Goal: Task Accomplishment & Management: Use online tool/utility

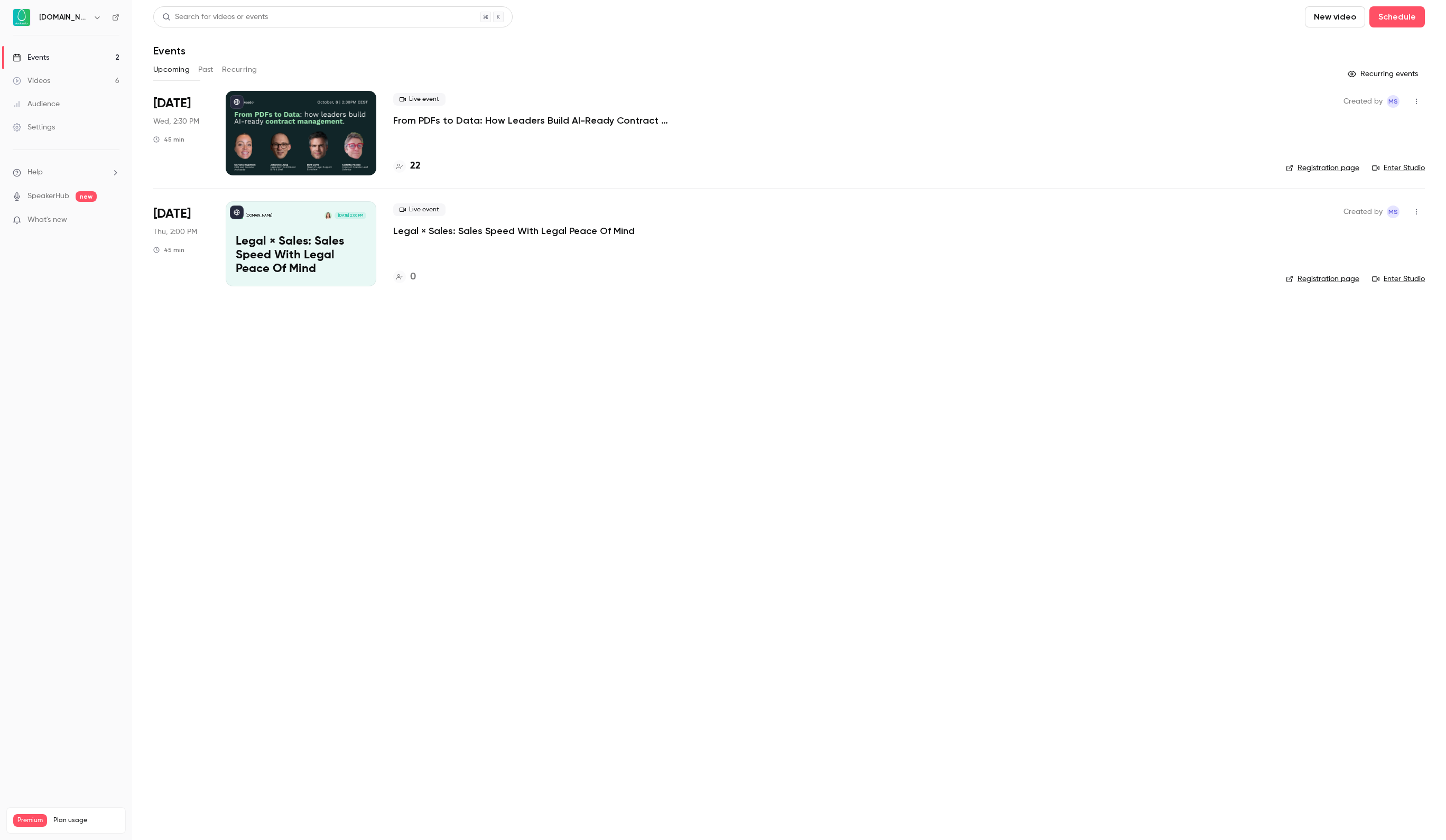
drag, startPoint x: 0, startPoint y: 0, endPoint x: 326, endPoint y: 128, distance: 350.2
click at [326, 128] on div at bounding box center [301, 133] width 150 height 84
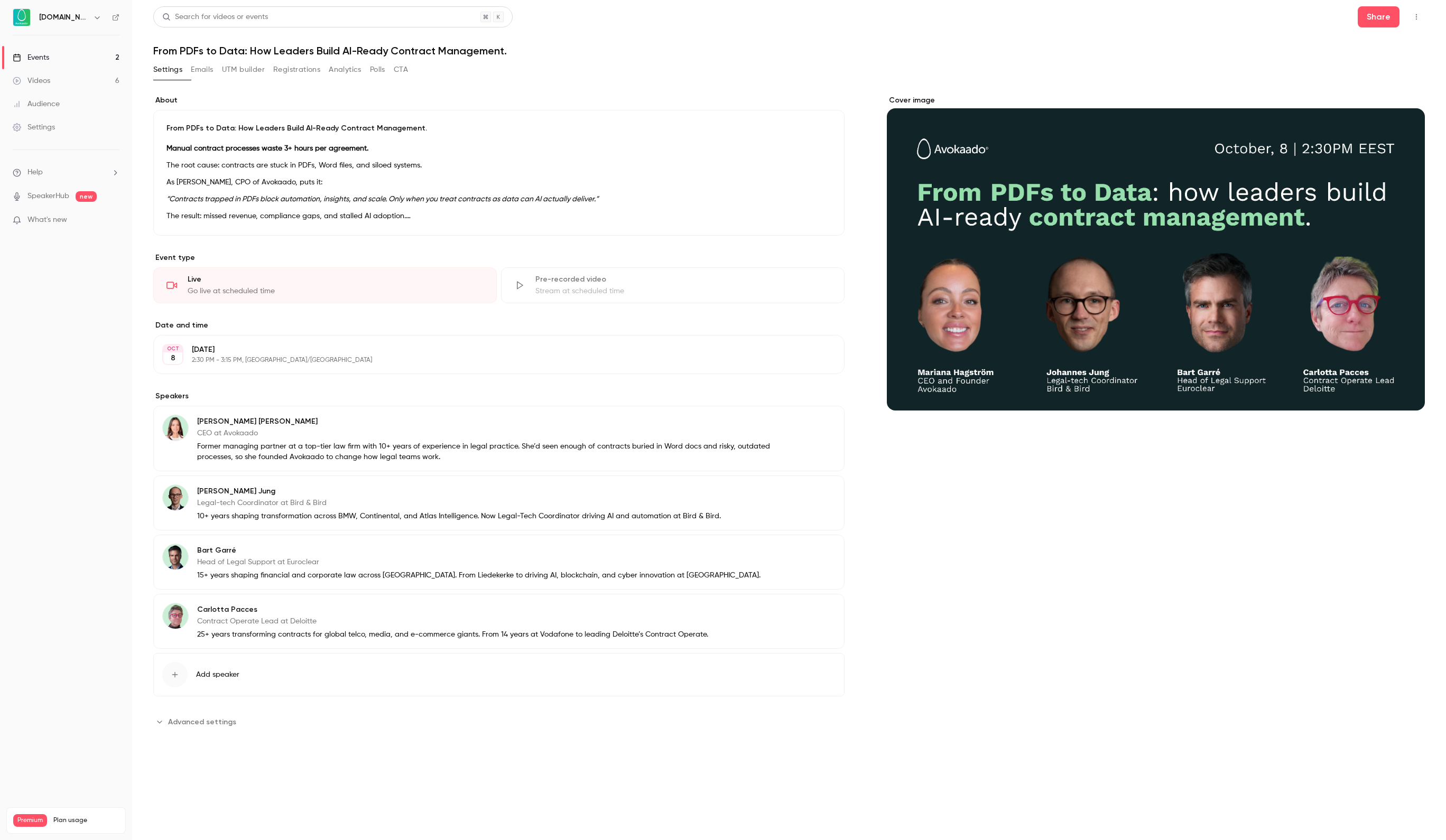
click at [265, 69] on button "UTM builder" at bounding box center [243, 69] width 42 height 17
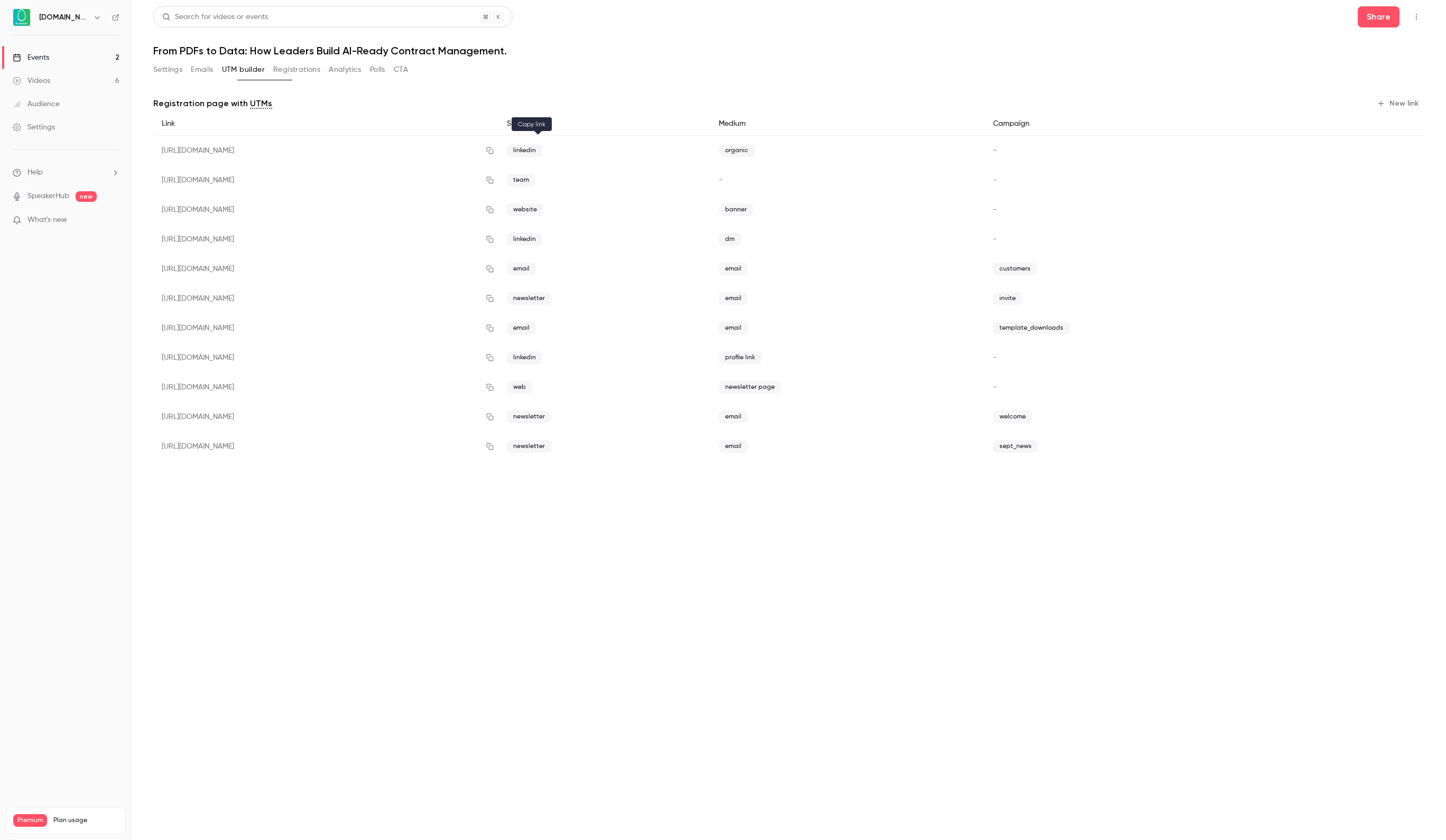
click at [494, 148] on icon "button" at bounding box center [490, 150] width 9 height 7
click at [56, 54] on link "Events 2" at bounding box center [66, 57] width 132 height 23
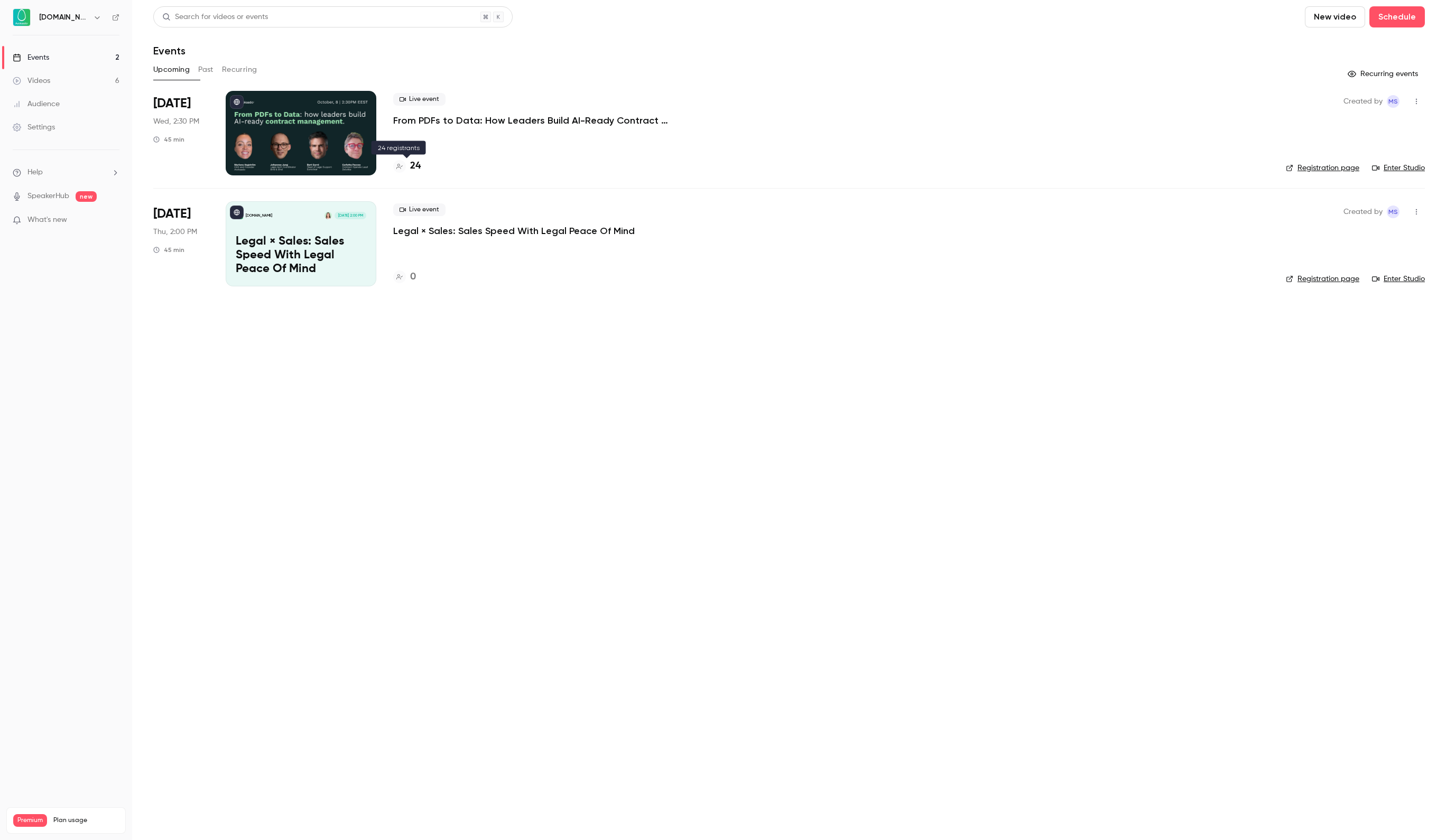
click at [417, 162] on h4 "24" at bounding box center [415, 166] width 11 height 14
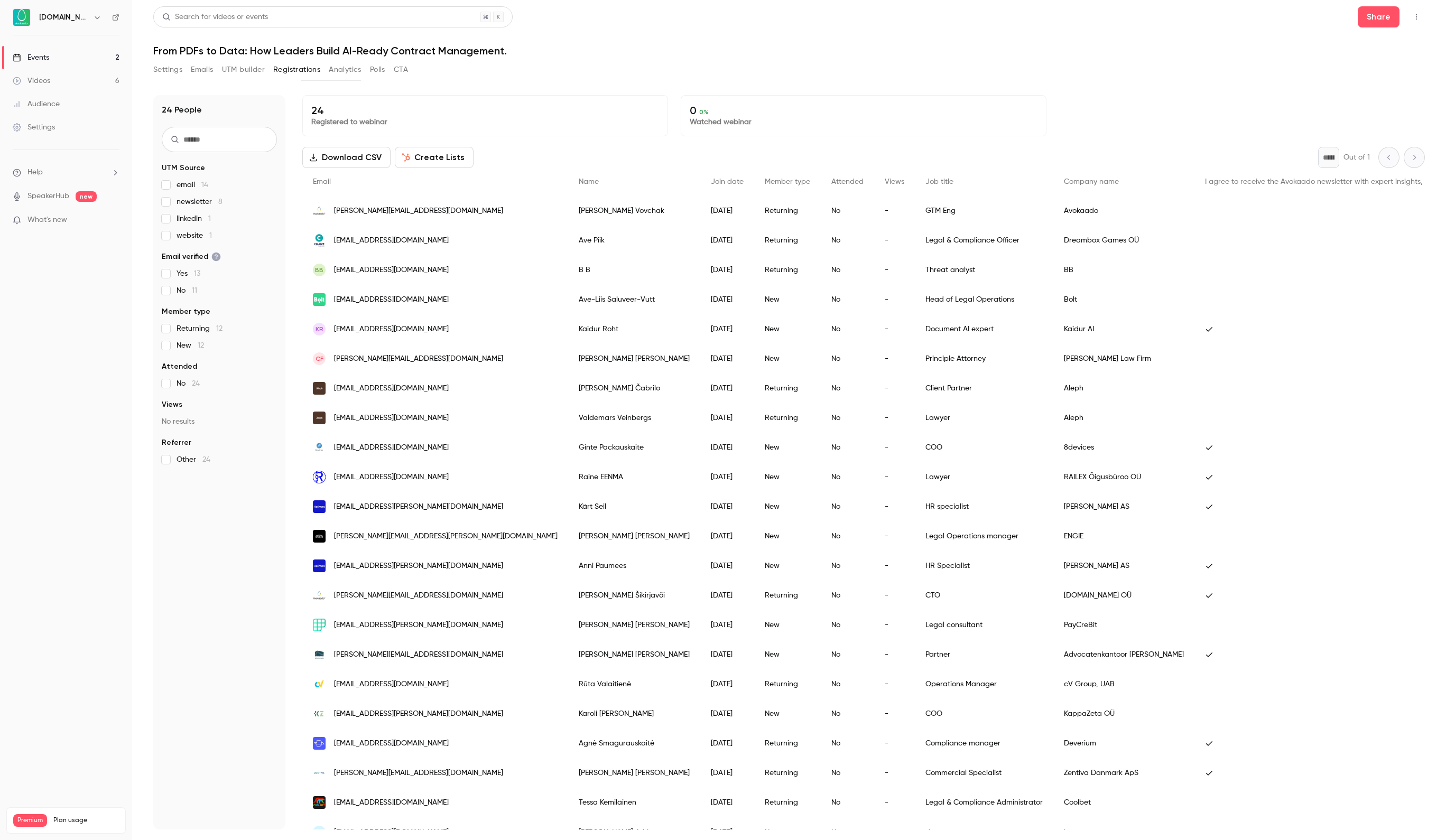
click at [194, 216] on span "linkedin 1" at bounding box center [194, 219] width 34 height 11
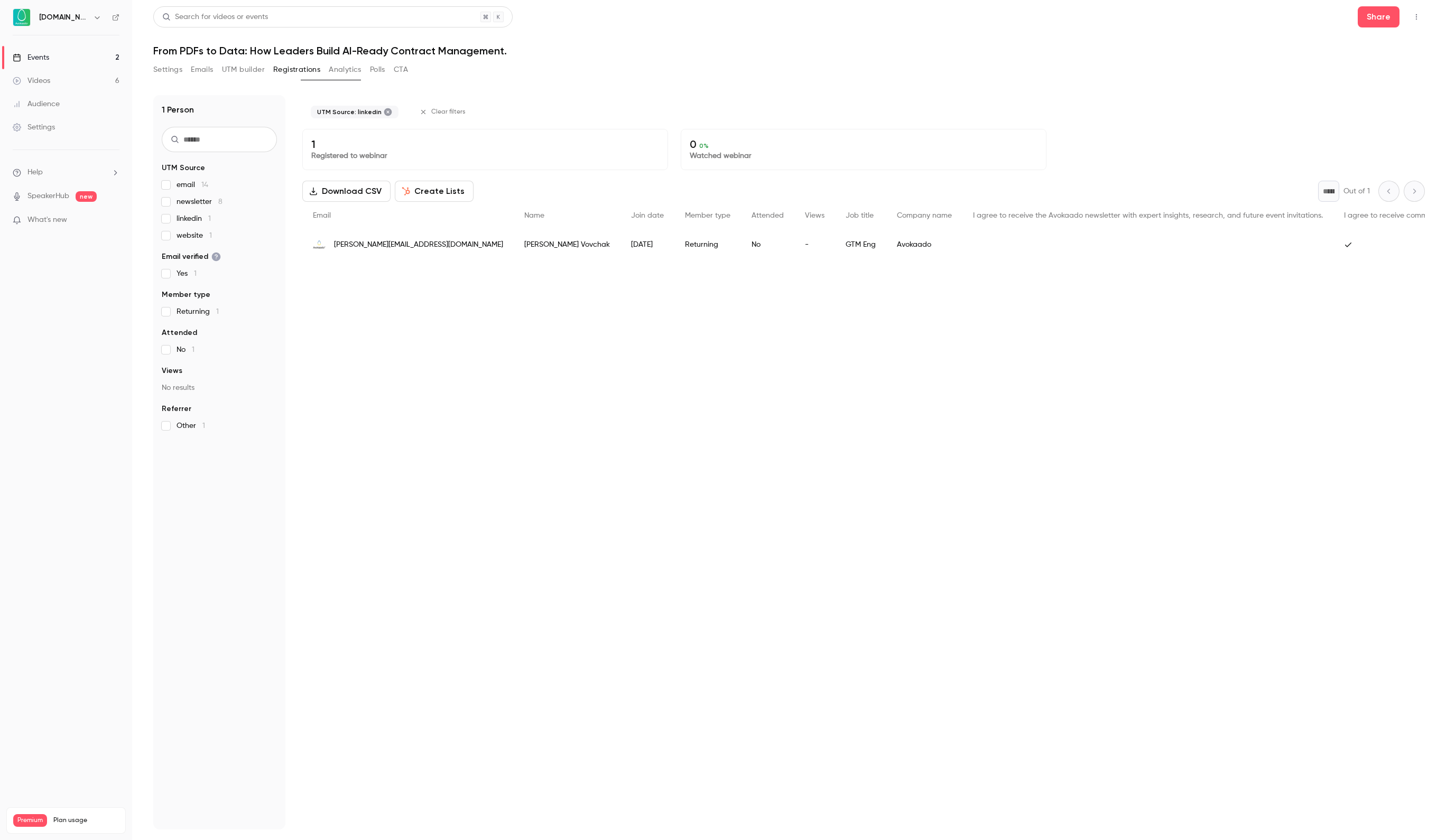
click at [161, 218] on div "1 Person UTM Source email 14 newsletter 8 linkedin 1 website 1 Email verified Y…" at bounding box center [219, 462] width 132 height 734
